Goal: Find specific page/section: Find specific page/section

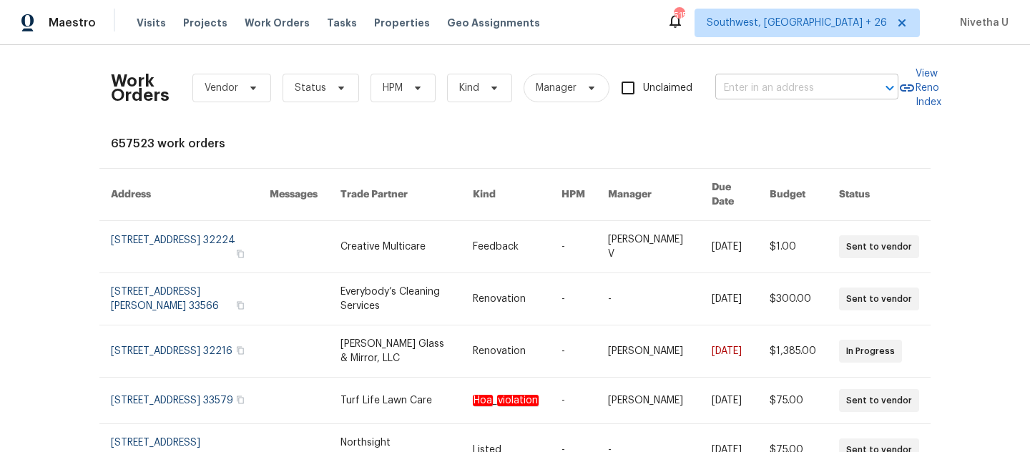
click at [804, 99] on input "text" at bounding box center [787, 88] width 143 height 22
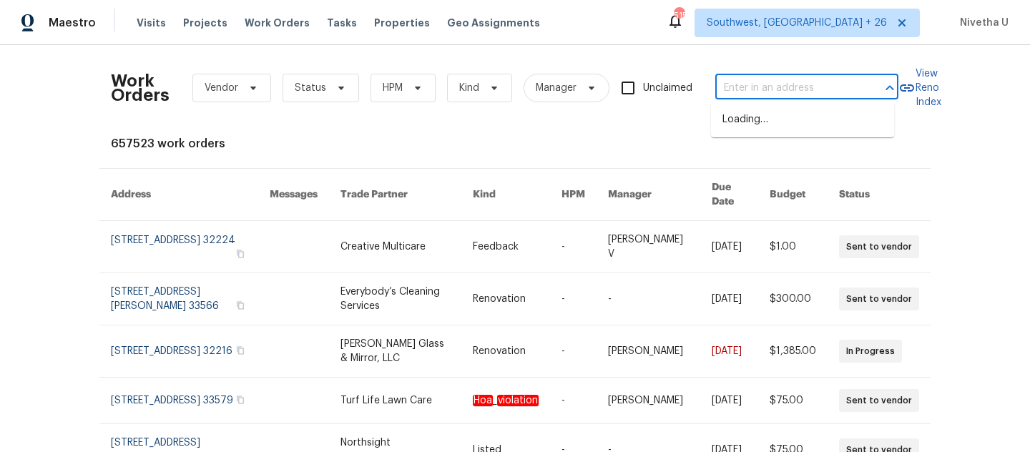
paste input "[STREET_ADDRESS]"
type input "[STREET_ADDRESS]"
click at [804, 125] on li "[STREET_ADDRESS]" at bounding box center [802, 120] width 183 height 24
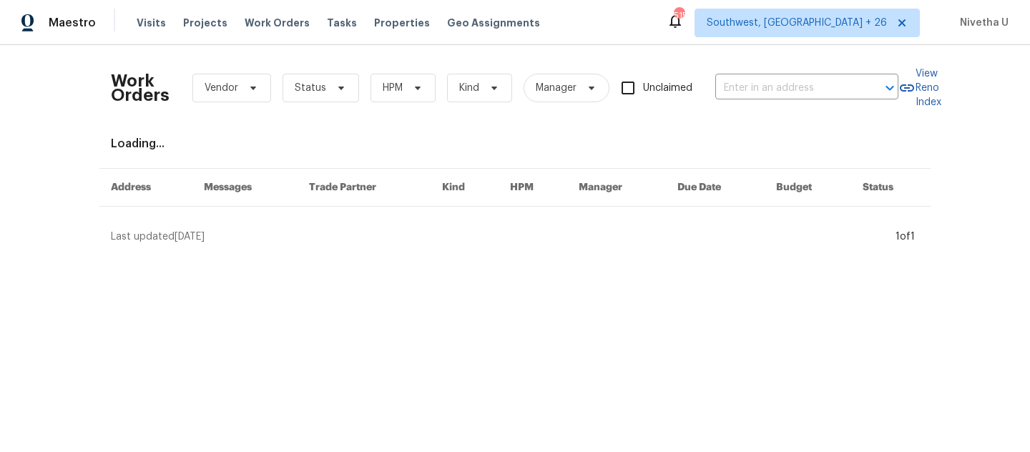
type input "[STREET_ADDRESS]"
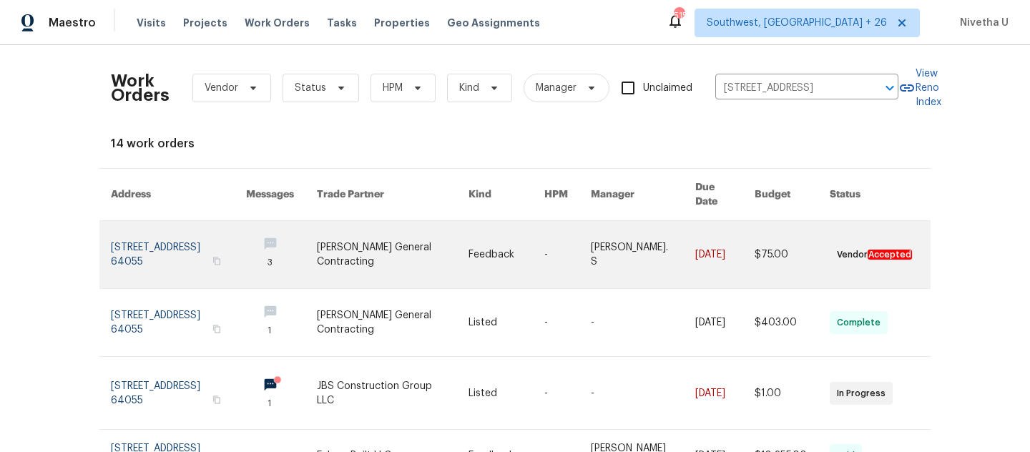
click at [135, 234] on link at bounding box center [178, 254] width 135 height 67
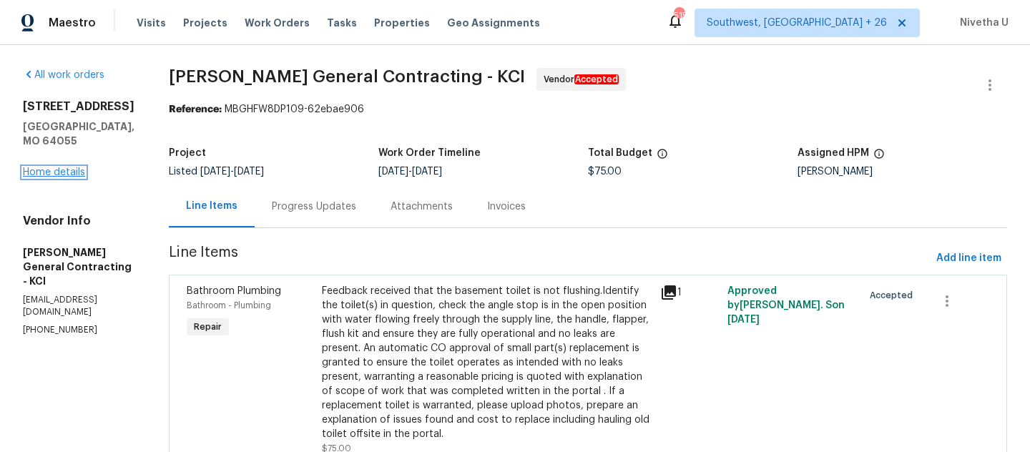
click at [42, 167] on link "Home details" at bounding box center [54, 172] width 62 height 10
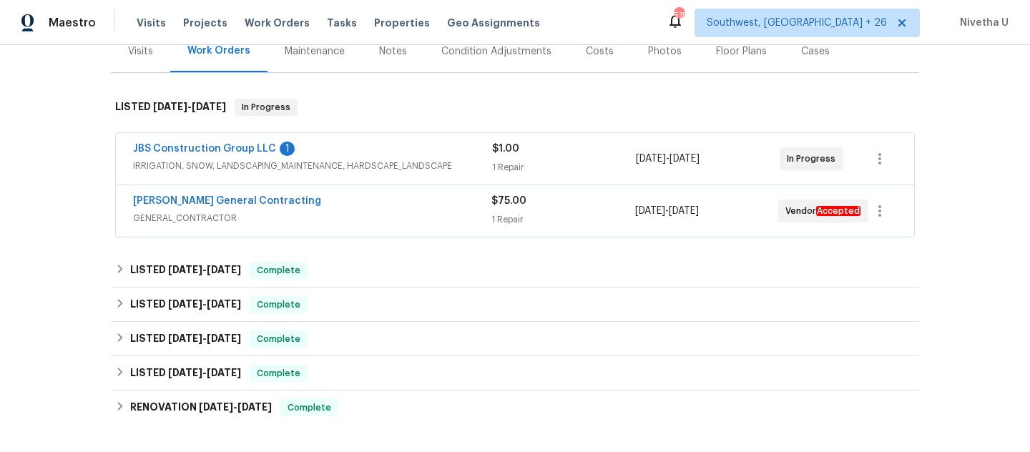
scroll to position [188, 0]
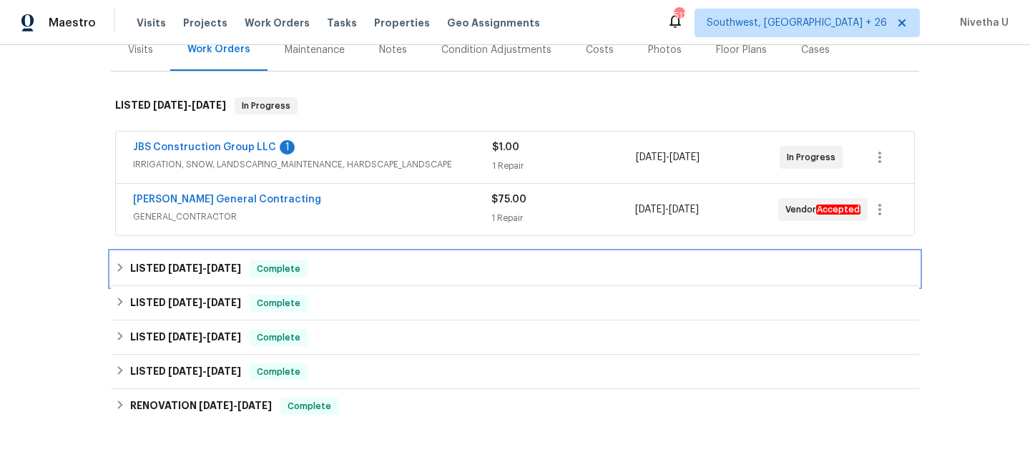
click at [316, 262] on div "LISTED [DATE] - [DATE] Complete" at bounding box center [515, 268] width 800 height 17
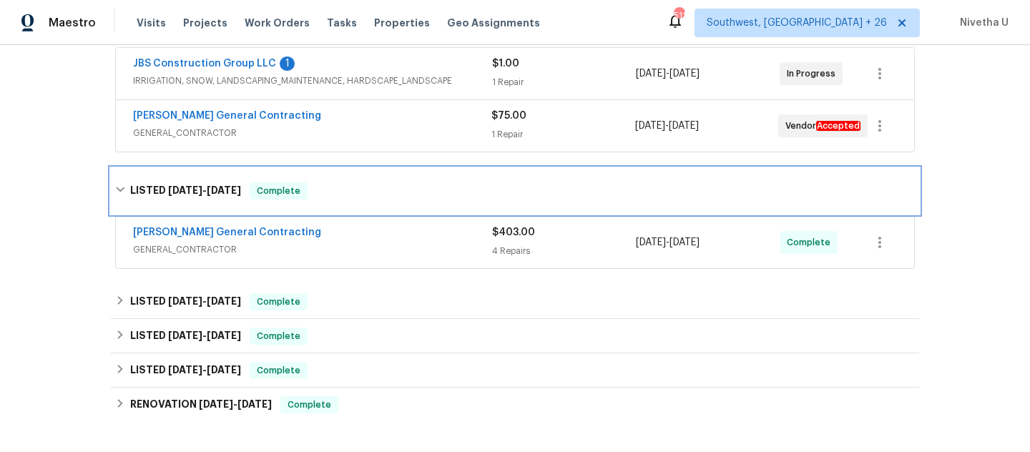
scroll to position [296, 0]
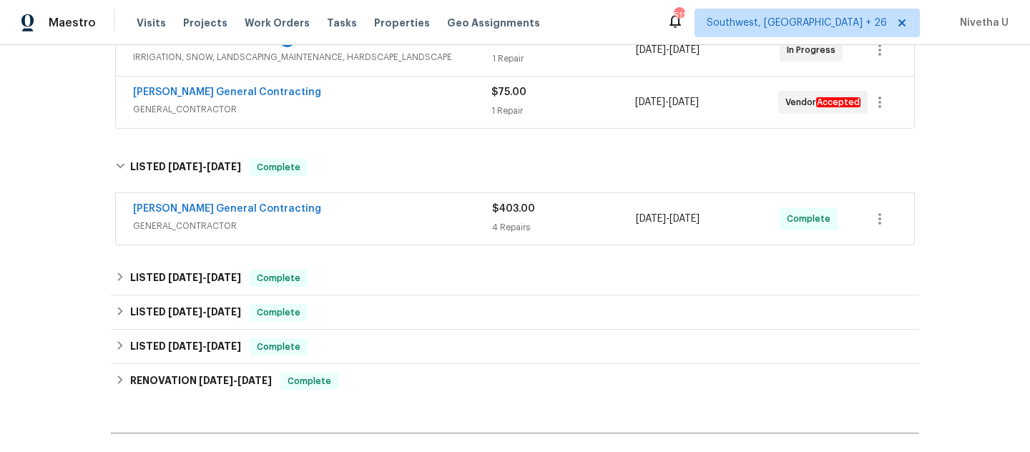
click at [327, 223] on span "GENERAL_CONTRACTOR" at bounding box center [312, 226] width 359 height 14
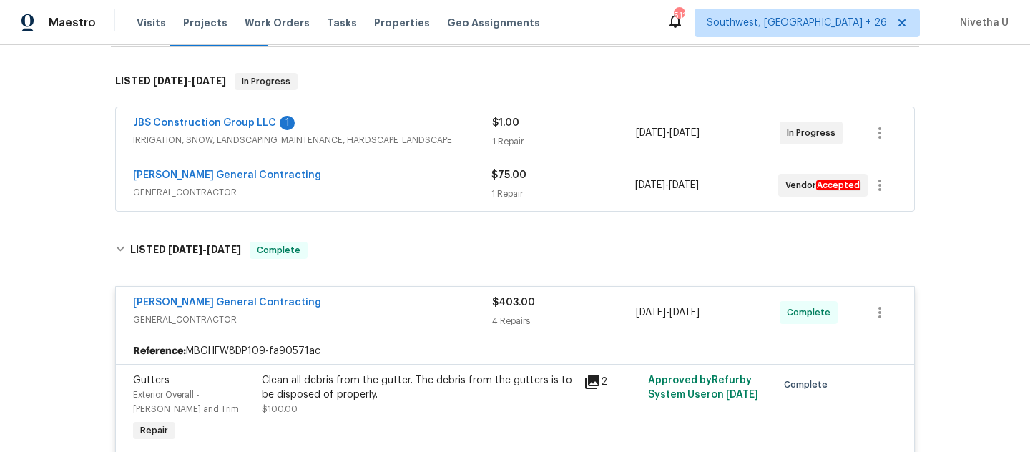
scroll to position [211, 0]
click at [349, 298] on div "[PERSON_NAME] General Contracting" at bounding box center [312, 305] width 359 height 17
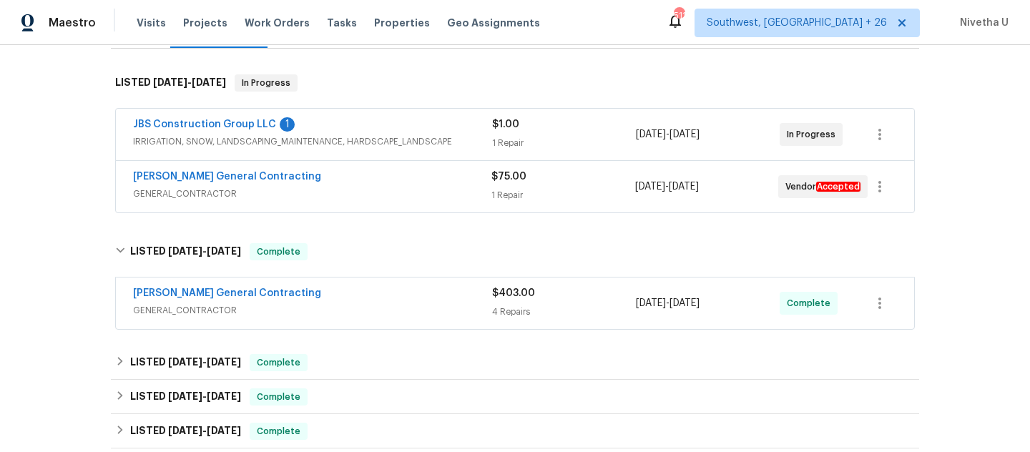
click at [344, 195] on span "GENERAL_CONTRACTOR" at bounding box center [312, 194] width 359 height 14
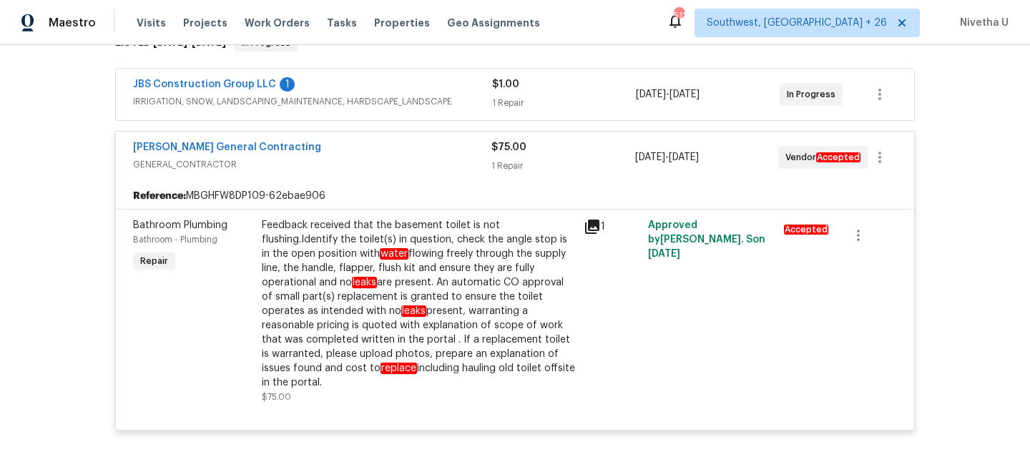
scroll to position [245, 0]
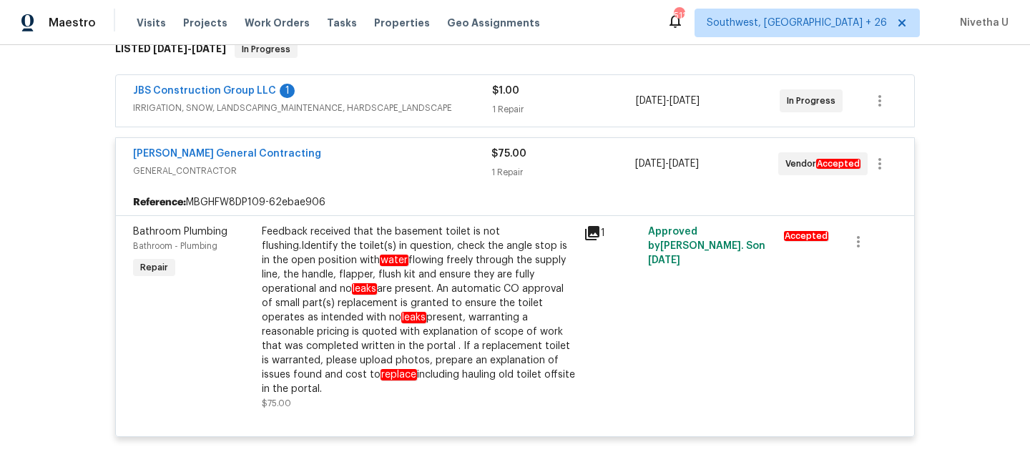
click at [338, 164] on span "GENERAL_CONTRACTOR" at bounding box center [312, 171] width 359 height 14
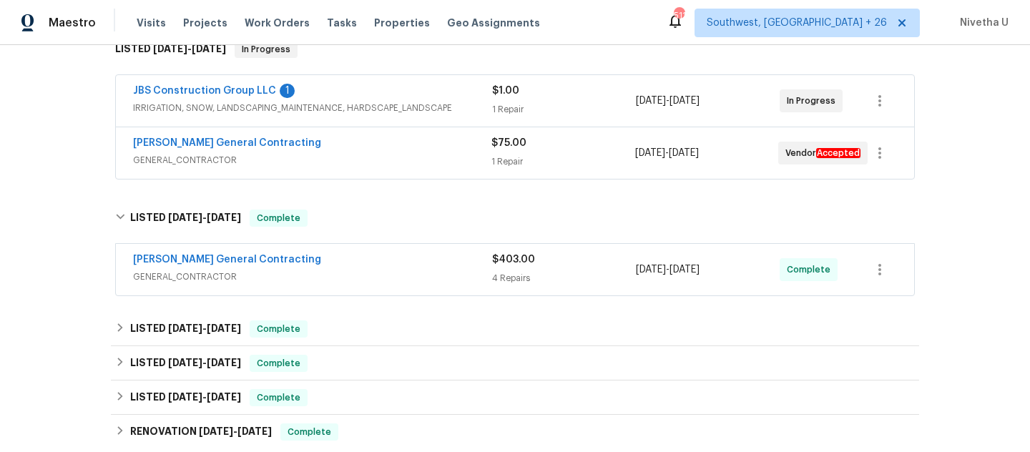
click at [434, 106] on span "IRRIGATION, SNOW, LANDSCAPING_MAINTENANCE, HARDSCAPE_LANDSCAPE" at bounding box center [312, 108] width 359 height 14
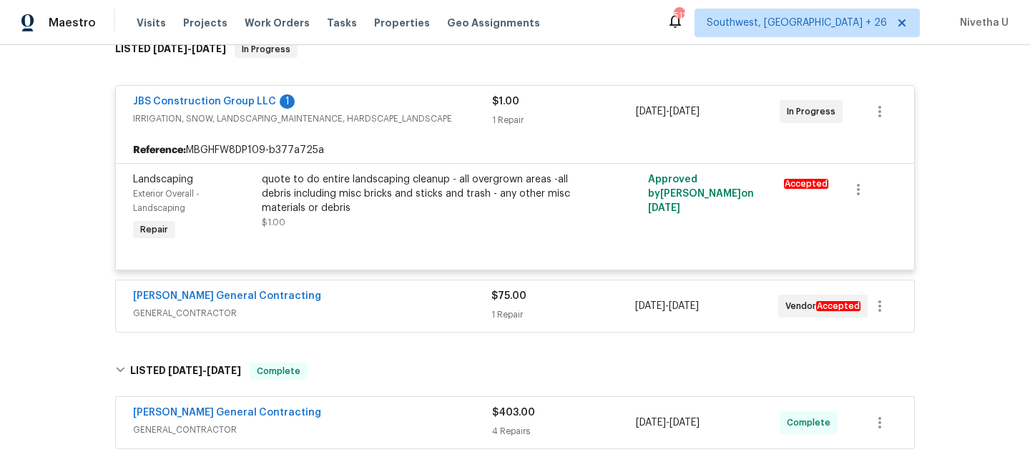
click at [434, 106] on div "JBS Construction Group LLC 1" at bounding box center [312, 102] width 359 height 17
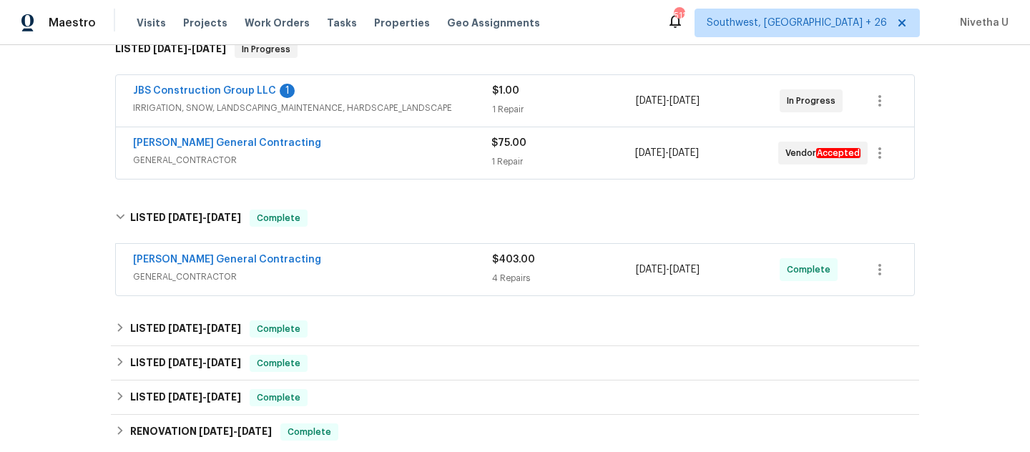
click at [424, 172] on div "[PERSON_NAME] General Contracting GENERAL_CONTRACTOR $75.00 1 Repair [DATE] - […" at bounding box center [515, 153] width 799 height 52
click at [419, 152] on div "[PERSON_NAME] General Contracting" at bounding box center [312, 144] width 359 height 17
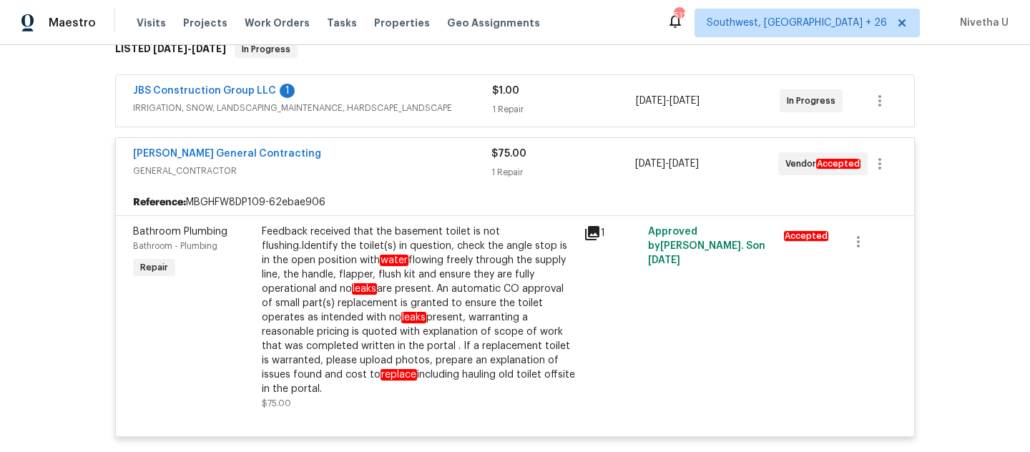
click at [419, 152] on div "[PERSON_NAME] General Contracting" at bounding box center [312, 155] width 359 height 17
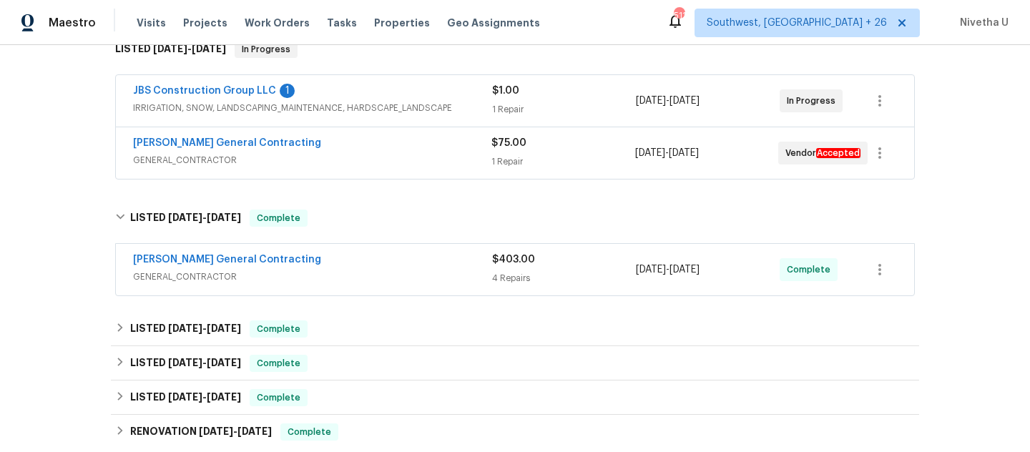
click at [418, 280] on span "GENERAL_CONTRACTOR" at bounding box center [312, 277] width 359 height 14
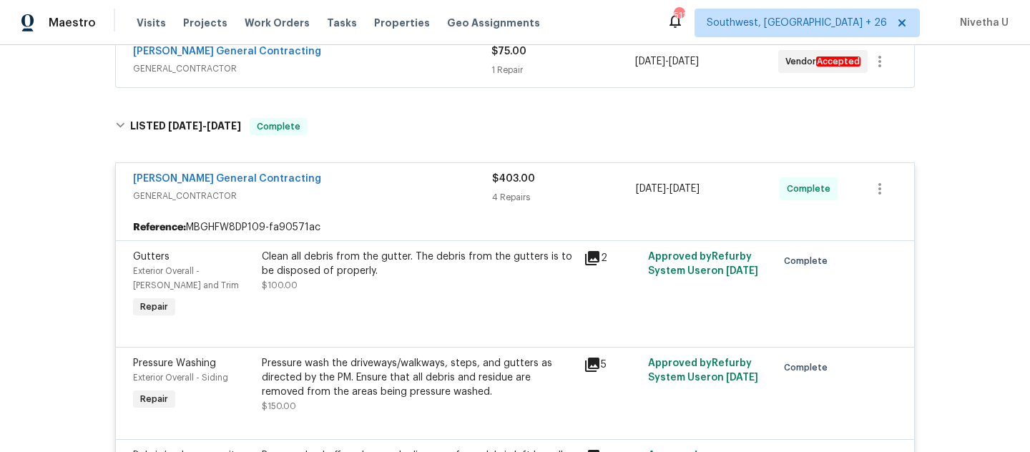
scroll to position [336, 0]
click at [376, 178] on div "[PERSON_NAME] General Contracting" at bounding box center [312, 180] width 359 height 17
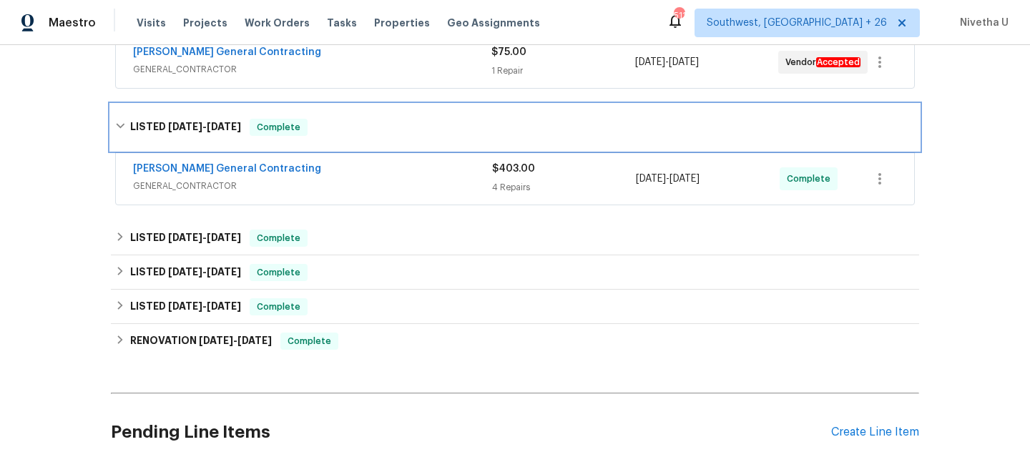
click at [364, 129] on div "LISTED [DATE] - [DATE] Complete" at bounding box center [515, 127] width 800 height 17
